Goal: Information Seeking & Learning: Learn about a topic

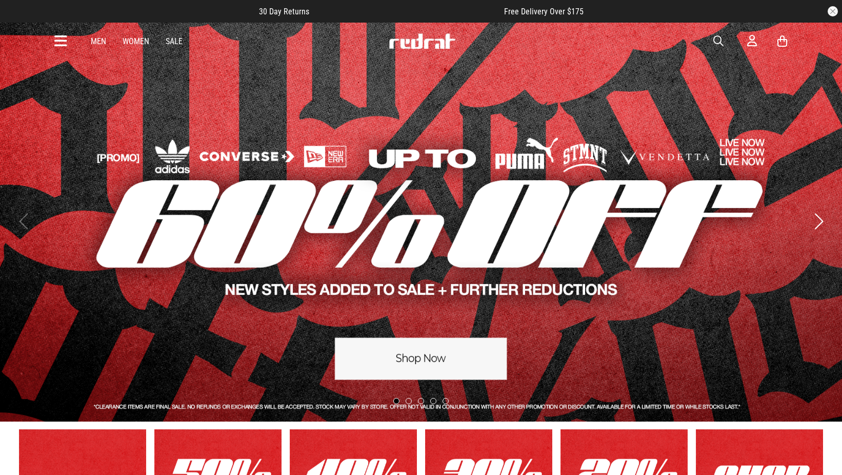
click at [62, 37] on icon at bounding box center [60, 41] width 13 height 17
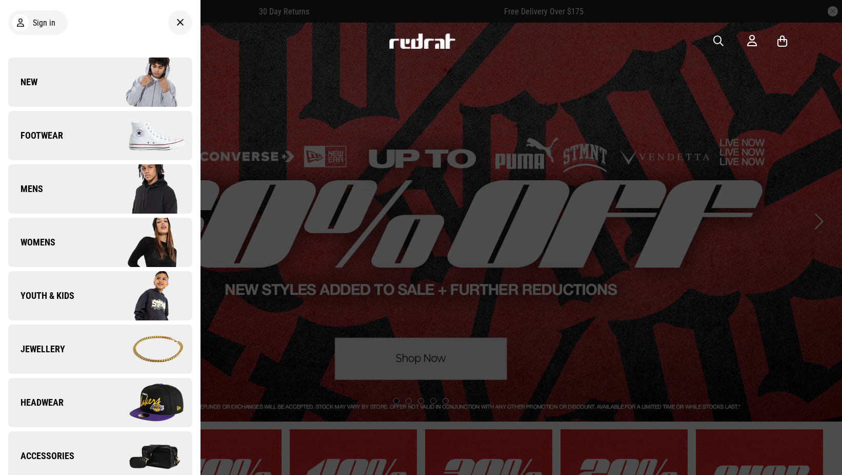
click at [60, 81] on link "New" at bounding box center [100, 81] width 184 height 49
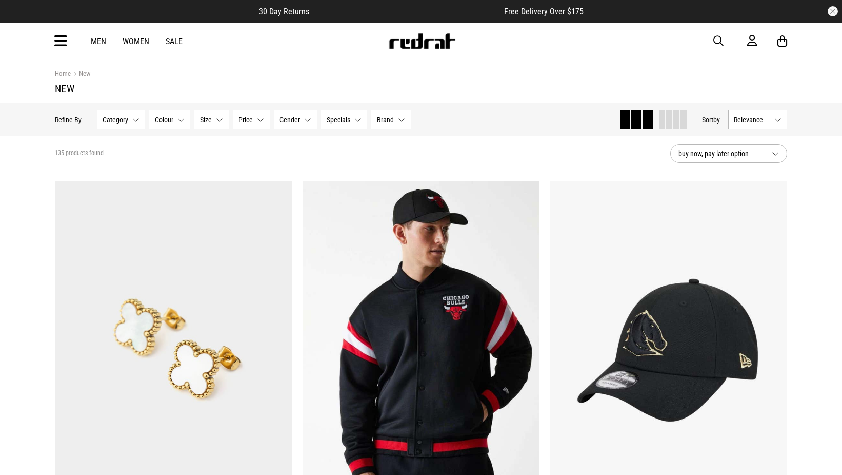
click at [755, 115] on button "Relevance" at bounding box center [758, 119] width 59 height 19
click at [758, 128] on button "Relevance" at bounding box center [758, 119] width 59 height 19
click at [752, 112] on button "Relevance" at bounding box center [758, 119] width 59 height 19
click at [760, 137] on li "Newest" at bounding box center [758, 138] width 58 height 18
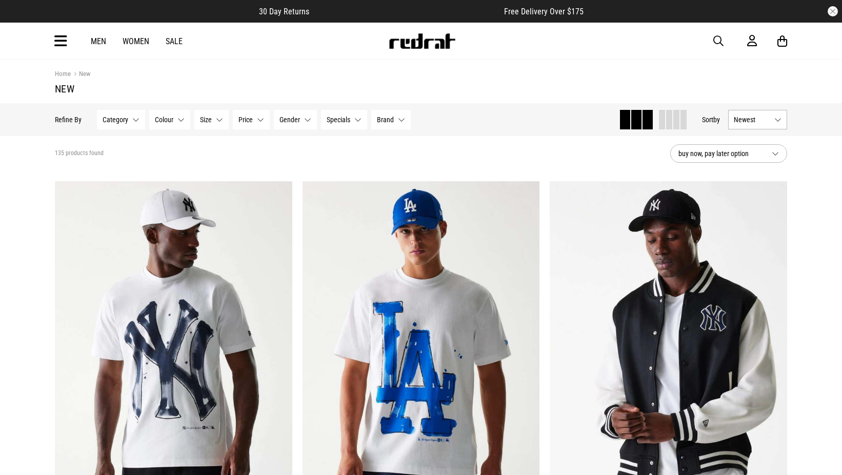
click at [598, 153] on div "135 products found" at bounding box center [358, 153] width 607 height 8
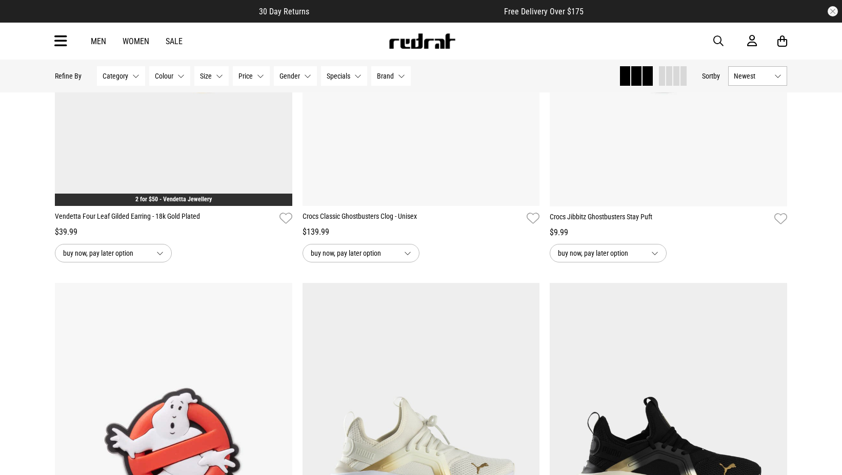
scroll to position [2092, 0]
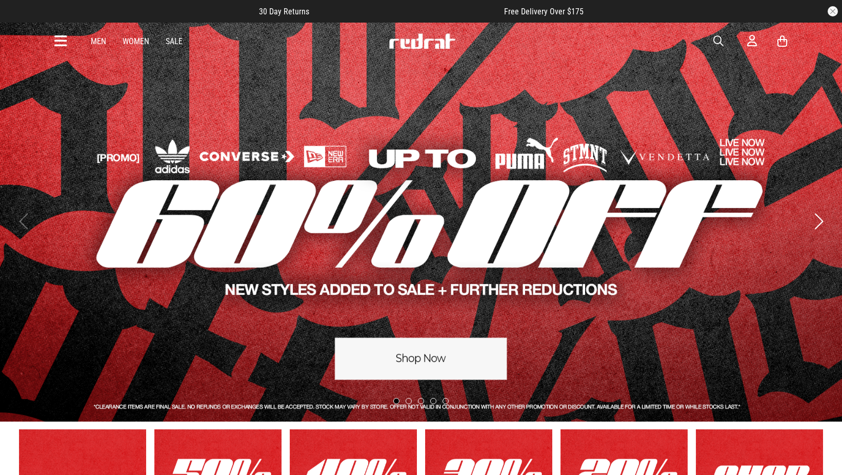
click at [136, 42] on link "Women" at bounding box center [136, 41] width 27 height 10
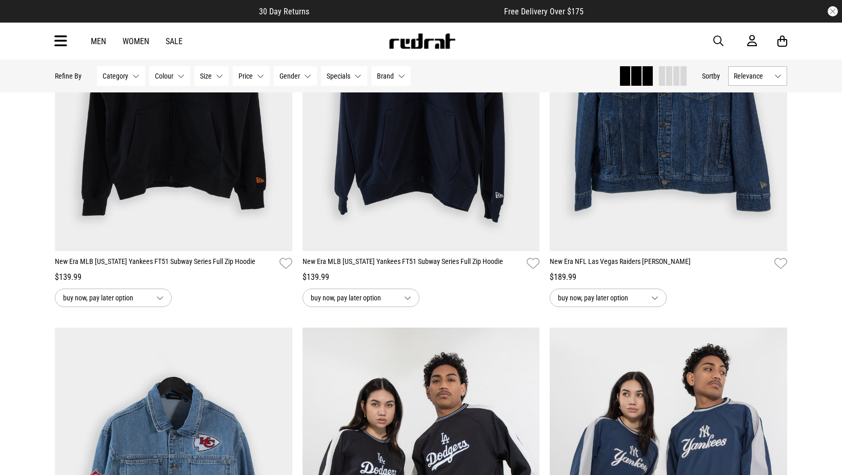
scroll to position [2310, 0]
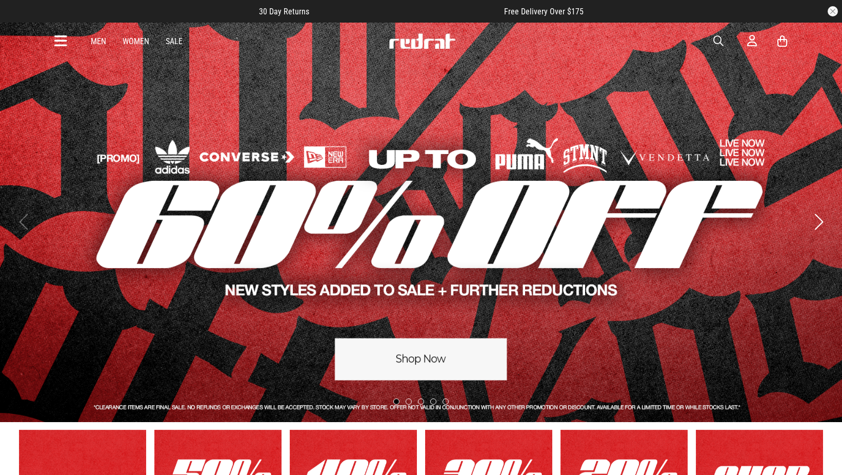
click at [721, 40] on span "button" at bounding box center [719, 41] width 10 height 12
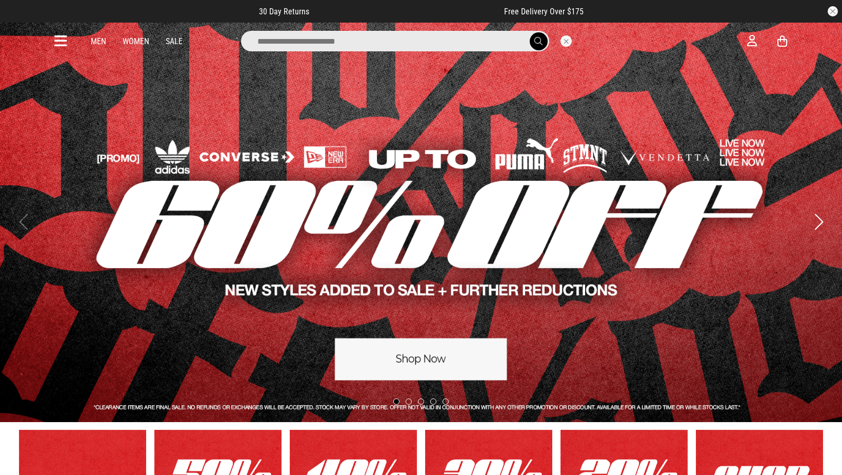
click at [418, 43] on input "search" at bounding box center [395, 41] width 308 height 21
click at [133, 36] on link "Women" at bounding box center [136, 41] width 27 height 10
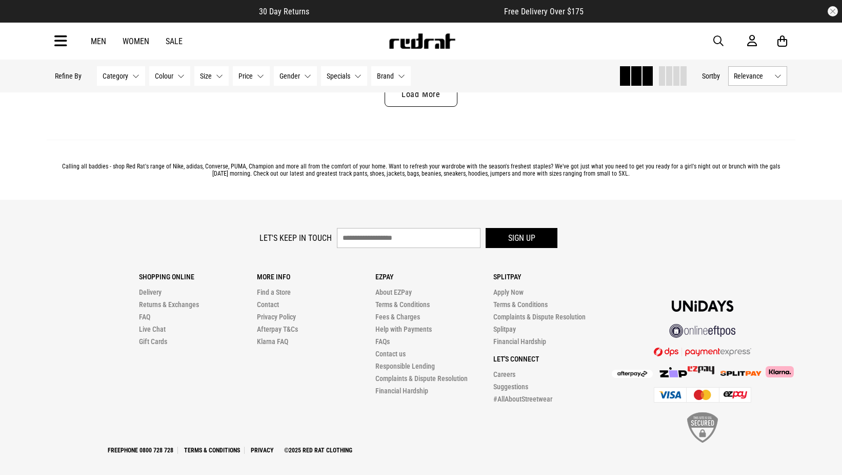
scroll to position [3424, 0]
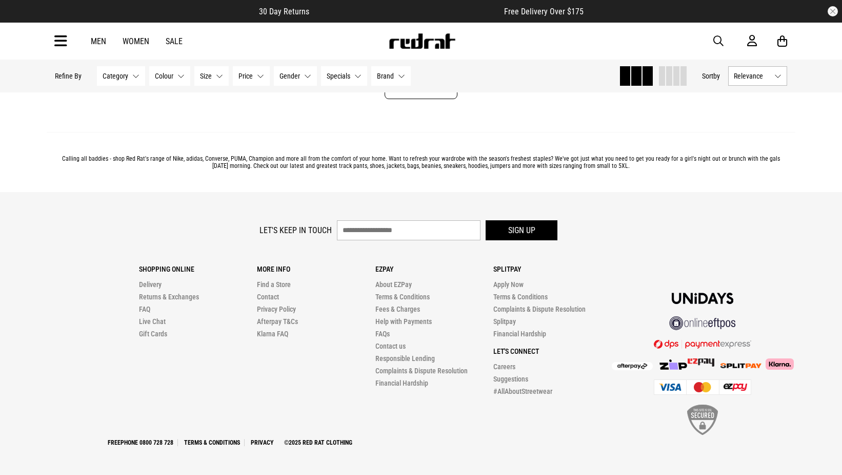
click at [434, 97] on link "Load More" at bounding box center [421, 86] width 73 height 25
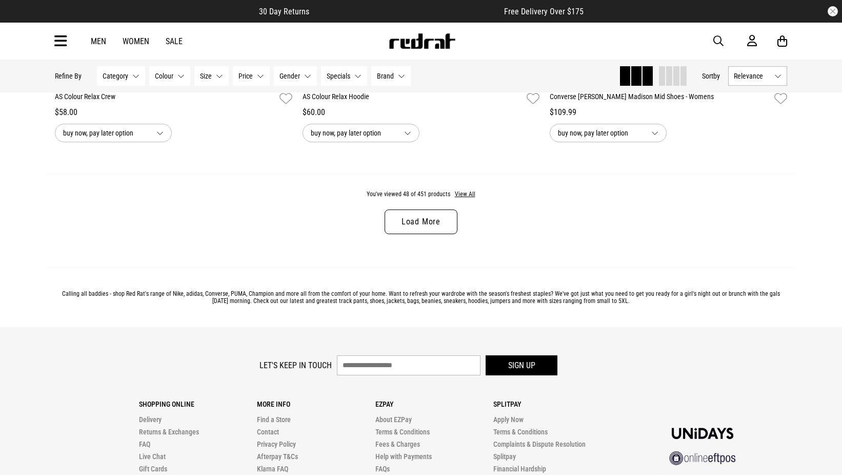
scroll to position [6556, 0]
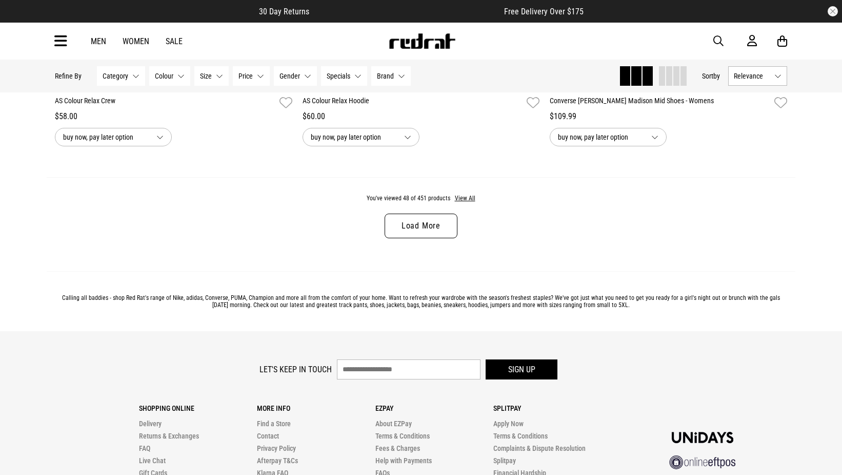
click at [433, 233] on link "Load More" at bounding box center [421, 225] width 73 height 25
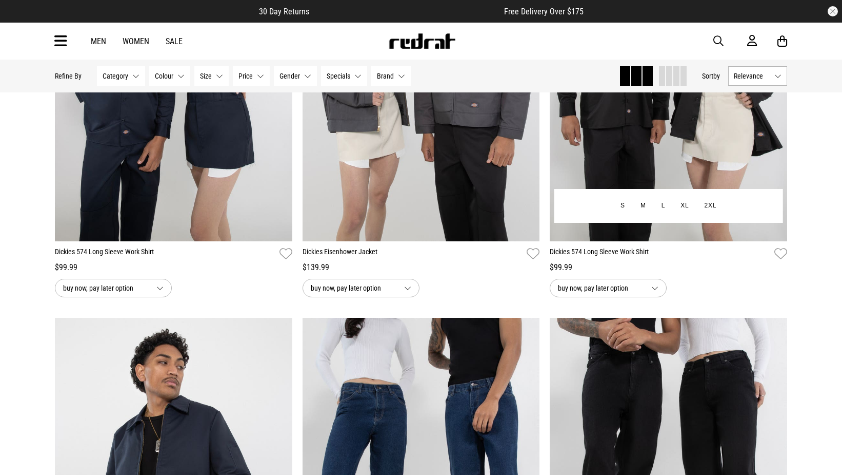
scroll to position [8054, 0]
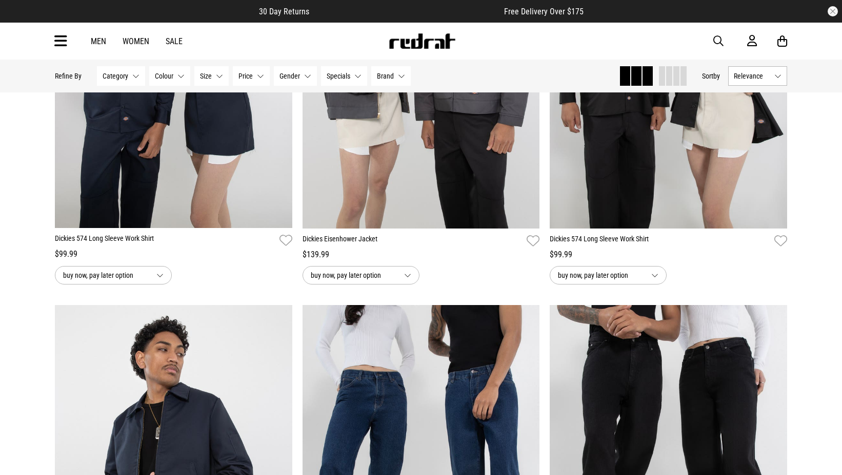
drag, startPoint x: 753, startPoint y: 74, endPoint x: 754, endPoint y: 79, distance: 5.2
click at [753, 74] on span "Relevance" at bounding box center [752, 76] width 36 height 8
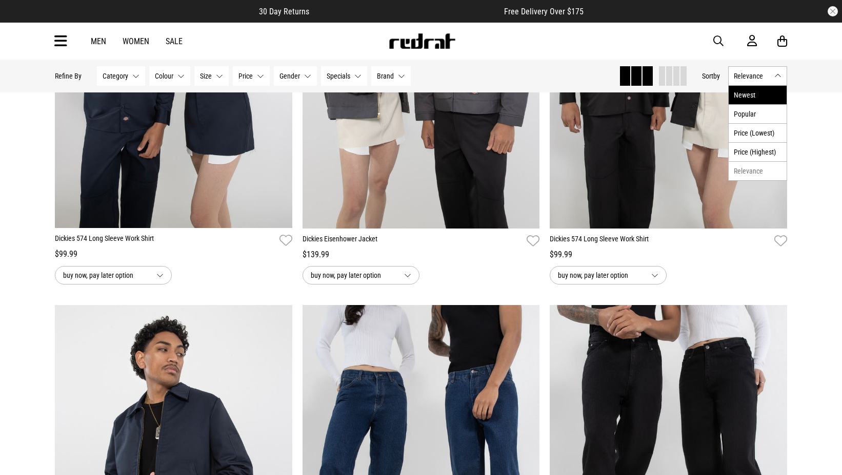
click at [757, 91] on li "Newest" at bounding box center [758, 95] width 58 height 18
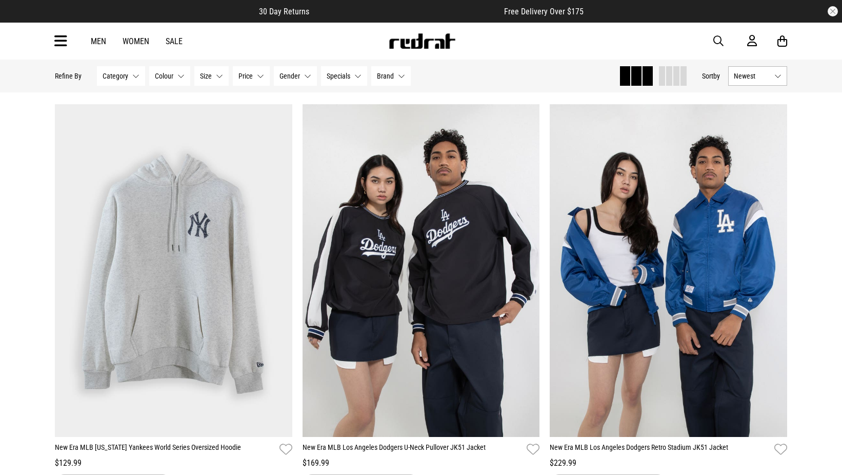
scroll to position [2971, 0]
